Goal: Navigation & Orientation: Find specific page/section

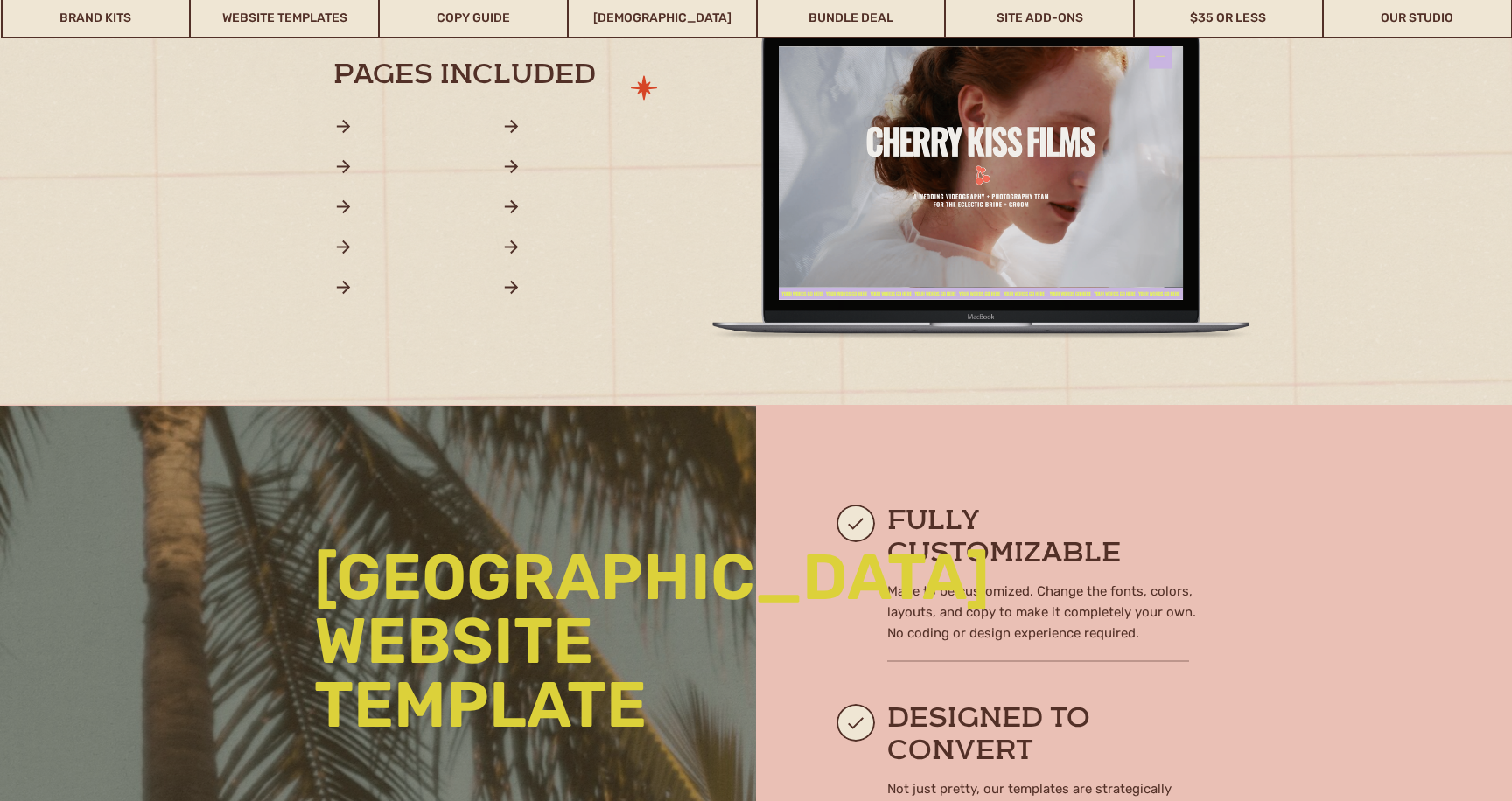
scroll to position [1154, 0]
